Goal: Navigation & Orientation: Find specific page/section

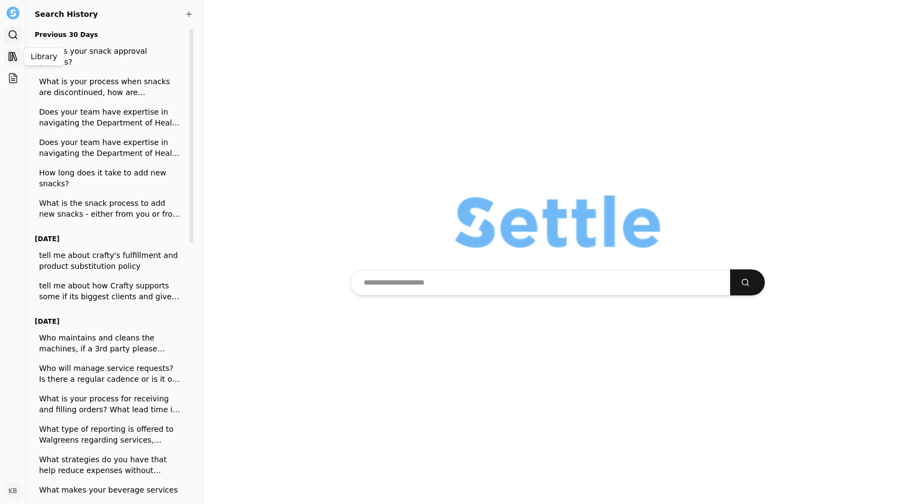
click at [9, 57] on icon at bounding box center [13, 56] width 11 height 11
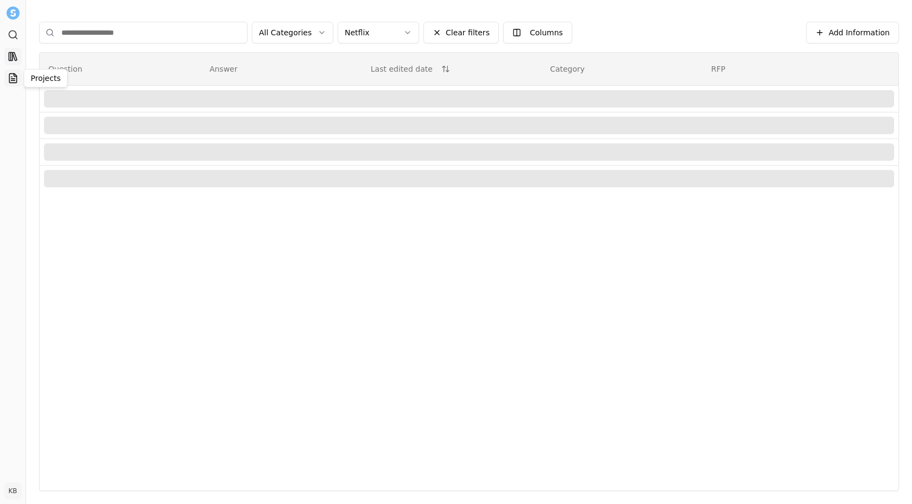
click at [12, 77] on icon at bounding box center [13, 78] width 11 height 11
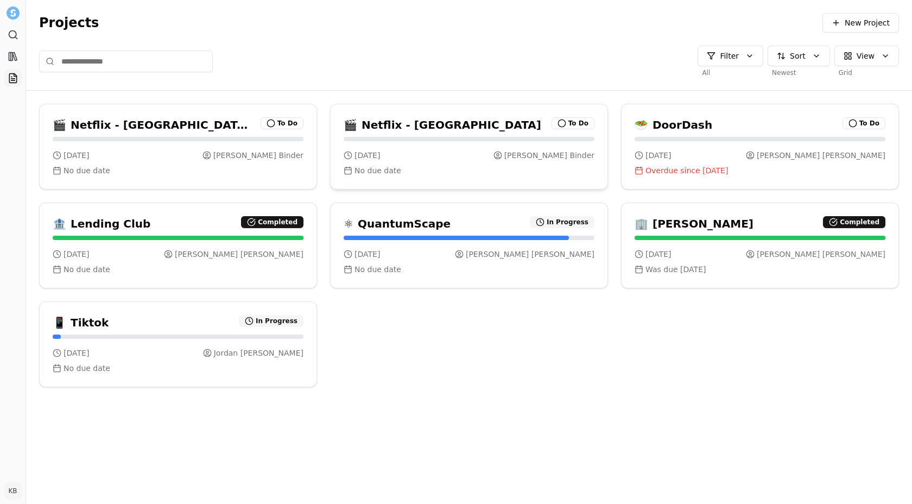
click at [391, 125] on h3 "Netflix - [GEOGRAPHIC_DATA]" at bounding box center [452, 124] width 180 height 15
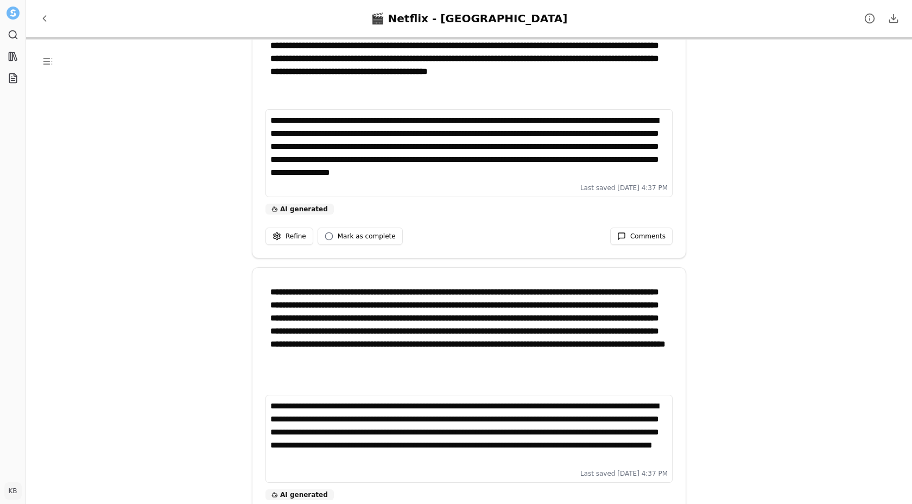
scroll to position [4479, 0]
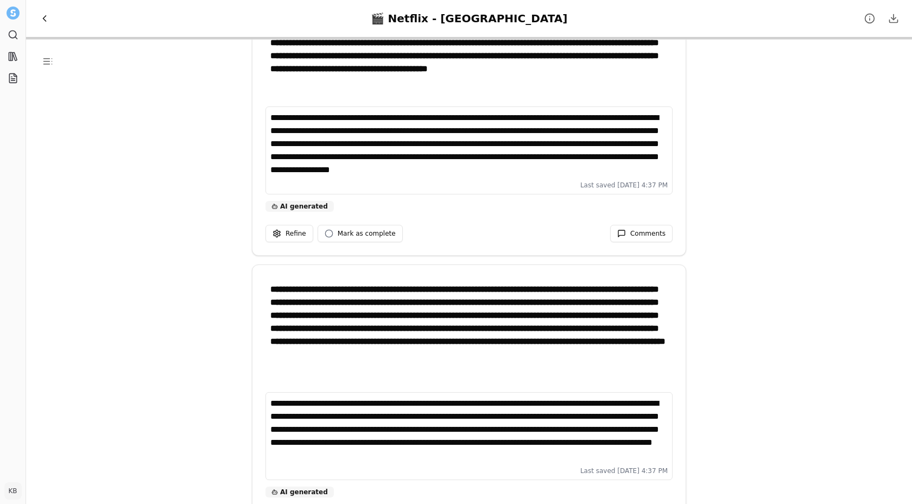
click at [47, 16] on span "Back to Projects" at bounding box center [44, 18] width 11 height 11
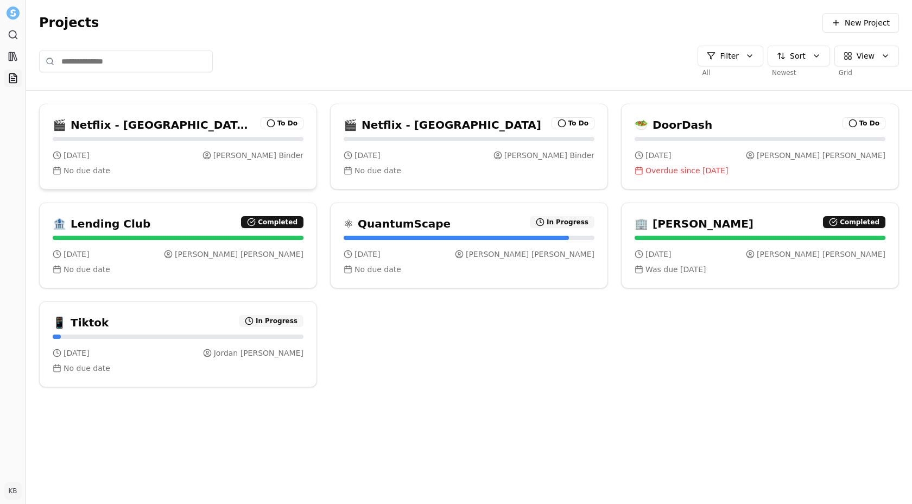
click at [185, 113] on div "🎬 Netflix - [GEOGRAPHIC_DATA] (V1) To Do" at bounding box center [178, 120] width 277 height 33
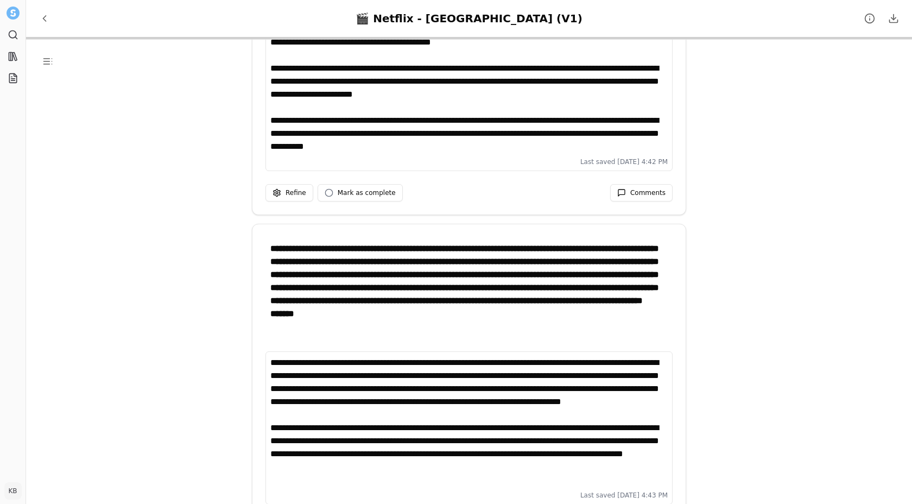
scroll to position [5009, 0]
